Goal: Find specific page/section: Find specific page/section

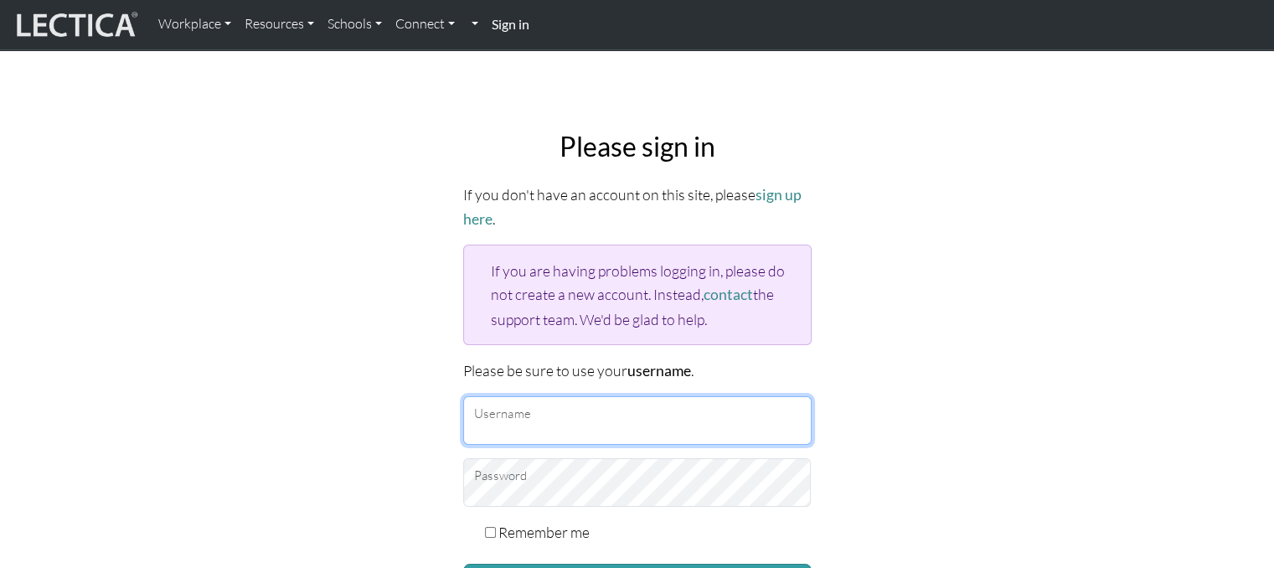
click at [522, 423] on input "Username" at bounding box center [637, 420] width 349 height 49
type input "Atenea"
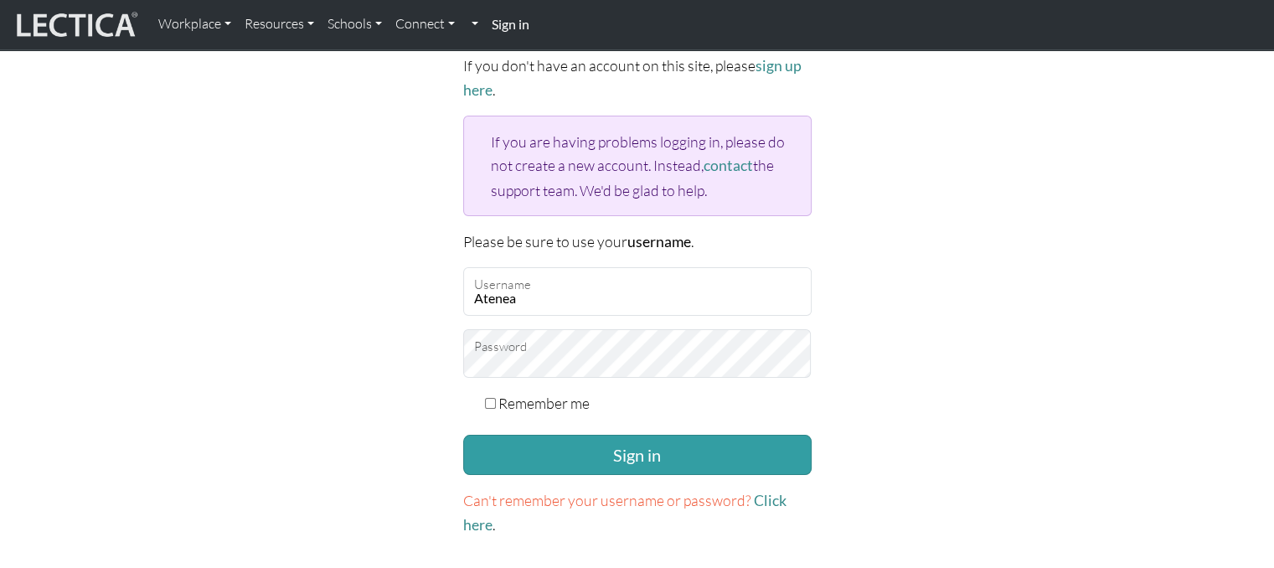
scroll to position [131, 0]
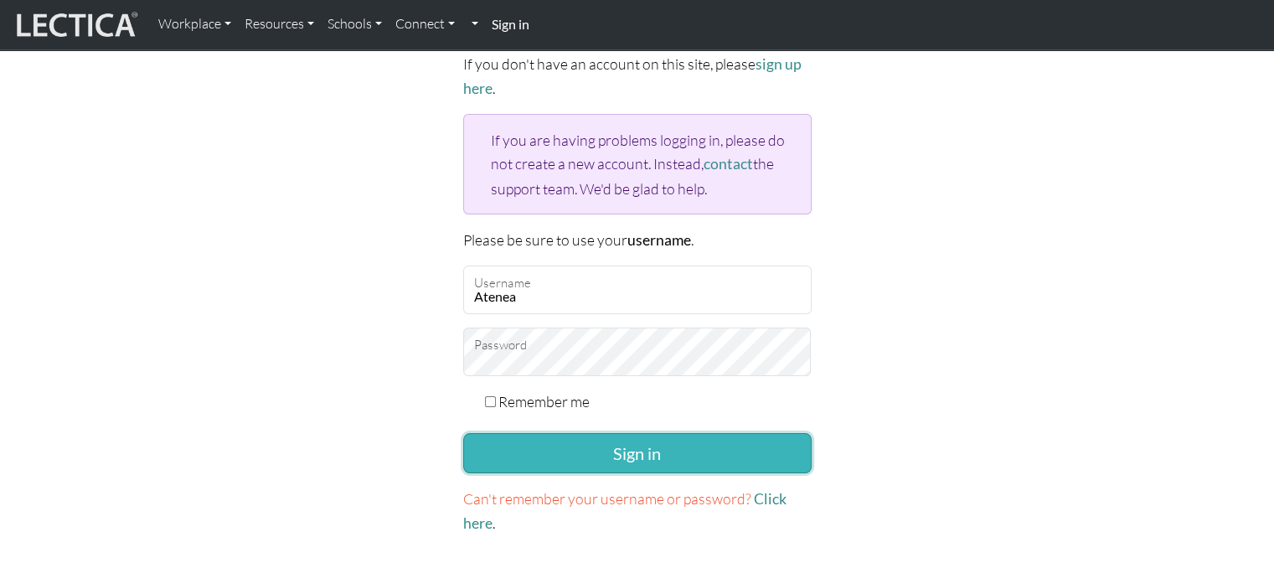
click at [580, 439] on button "Sign in" at bounding box center [637, 453] width 349 height 40
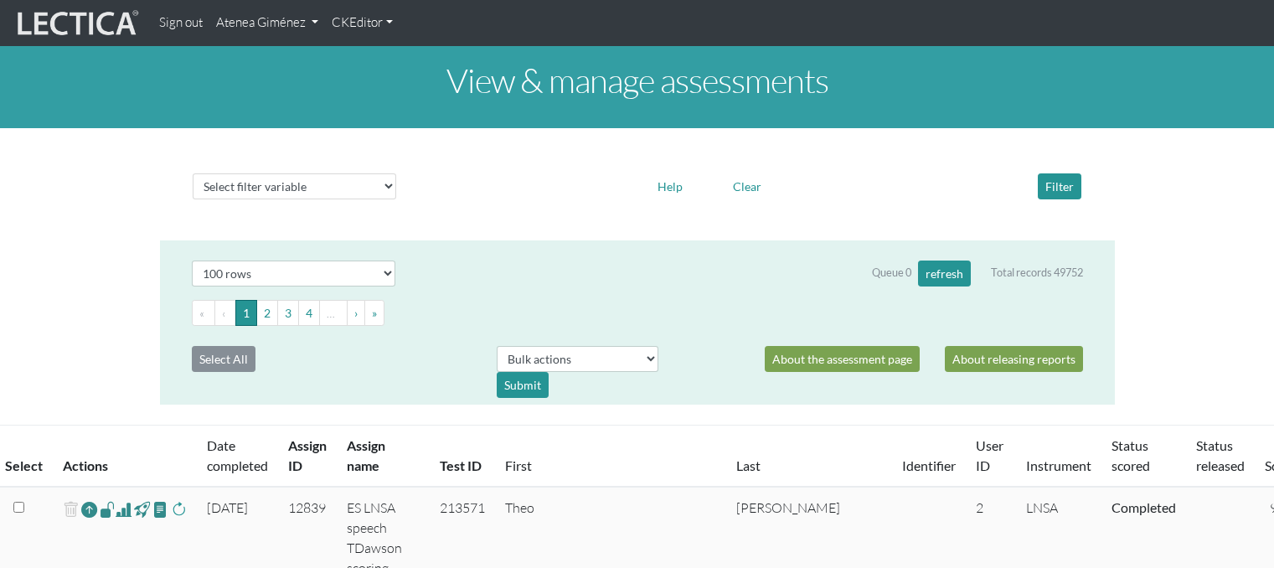
select select "100"
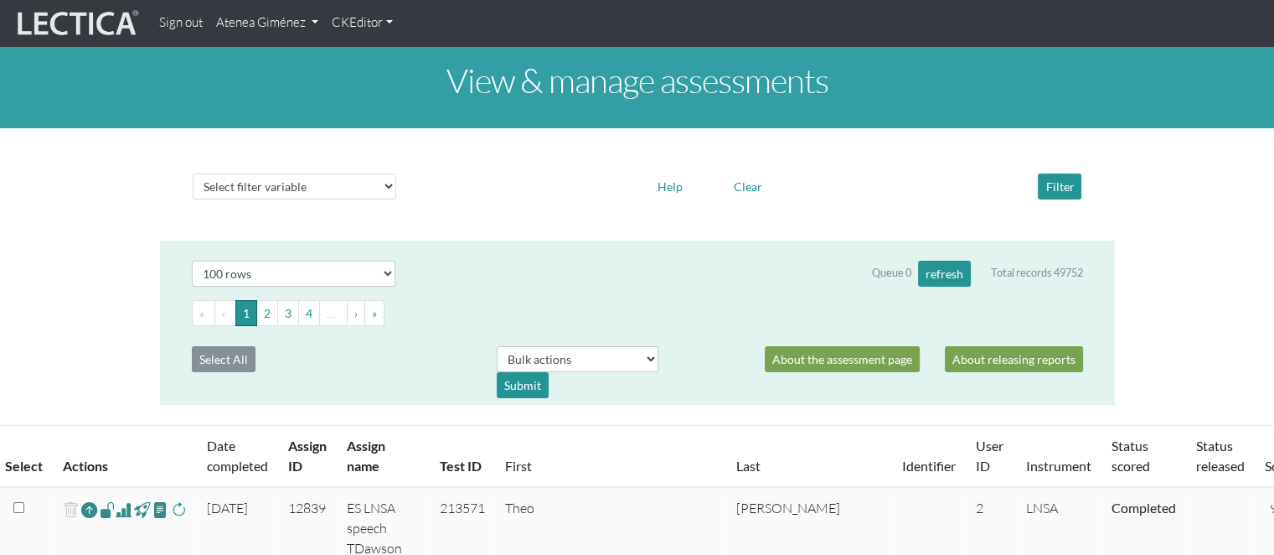
click at [271, 21] on link "Atenea Giménez" at bounding box center [267, 23] width 116 height 33
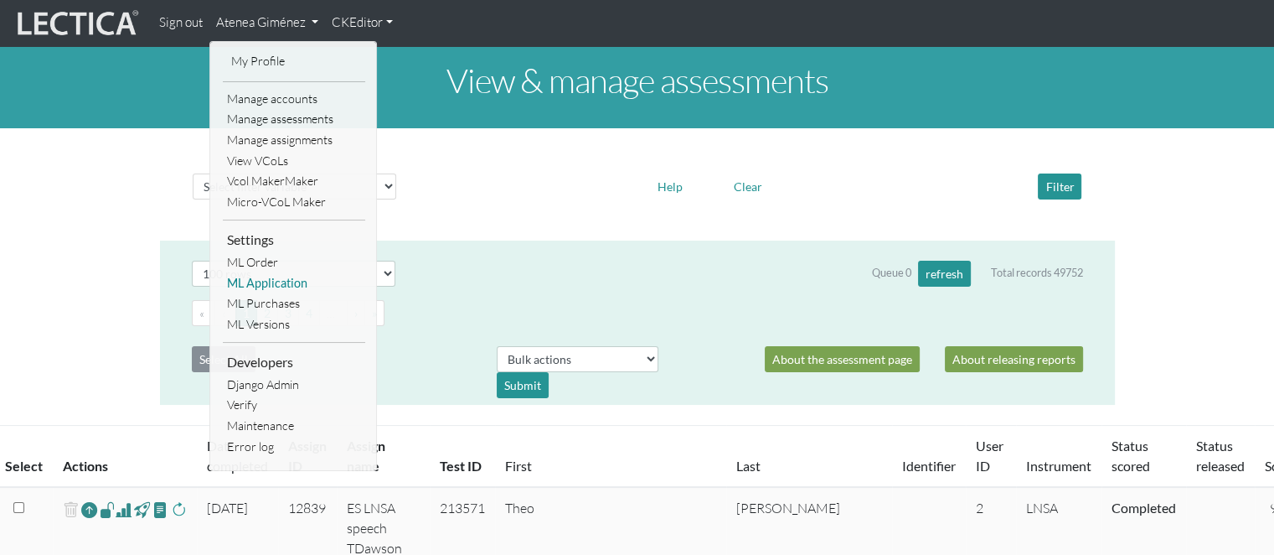
click at [272, 287] on link "ML Application" at bounding box center [294, 283] width 142 height 21
